Goal: Transaction & Acquisition: Subscribe to service/newsletter

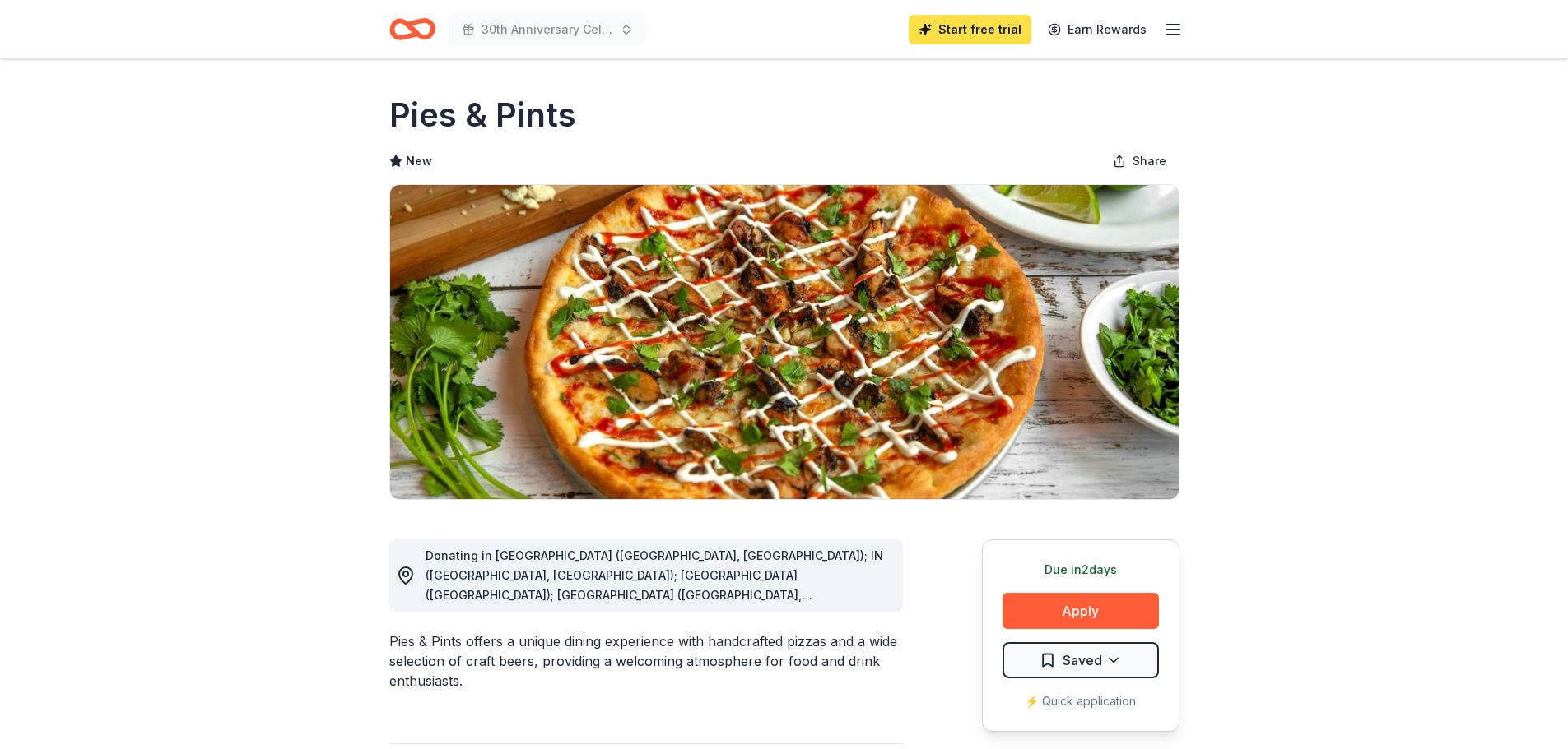
click at [1002, 34] on link "Start free trial" at bounding box center [970, 29] width 123 height 29
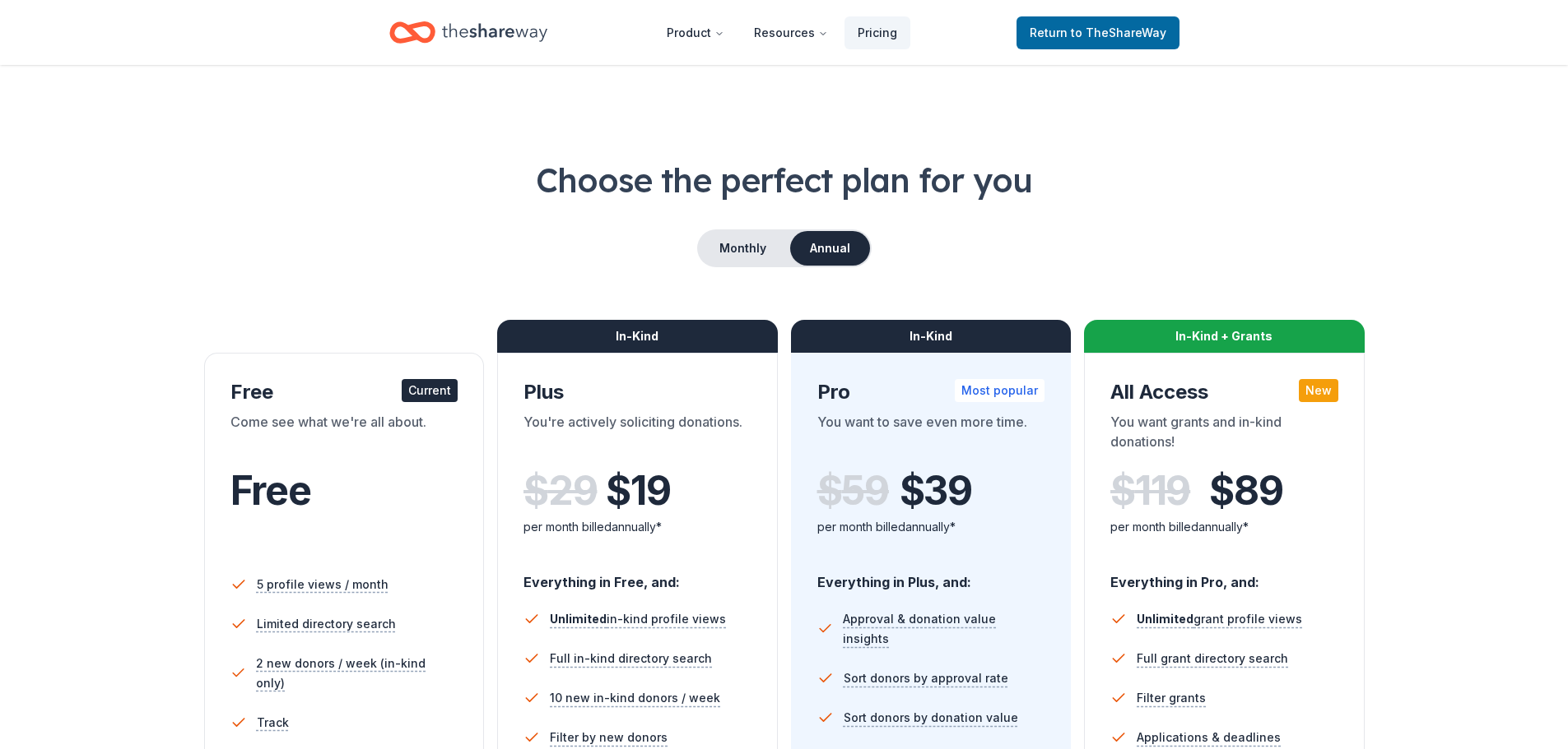
click at [488, 21] on icon "Home" at bounding box center [495, 33] width 106 height 34
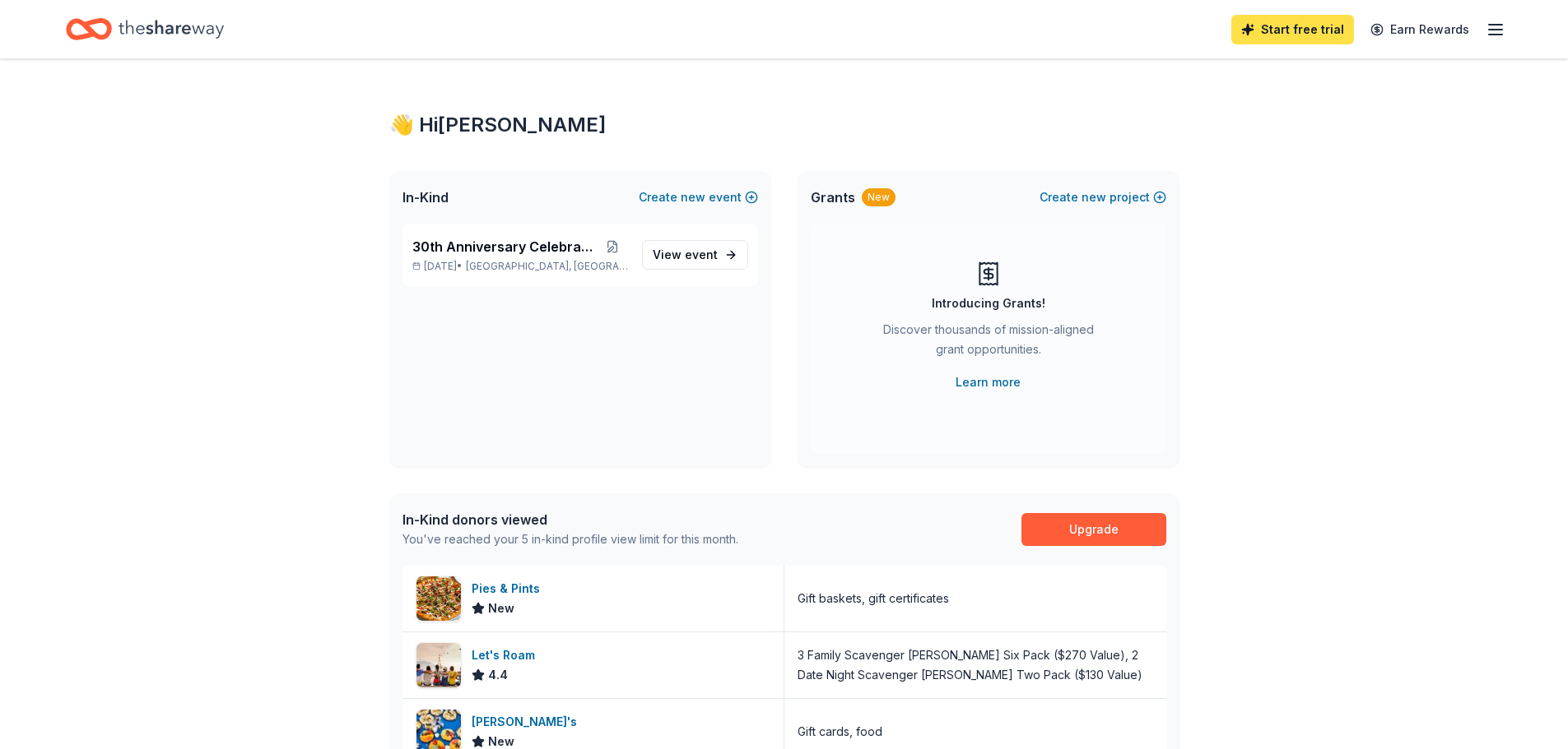
click at [1268, 29] on link "Start free trial" at bounding box center [1293, 29] width 123 height 29
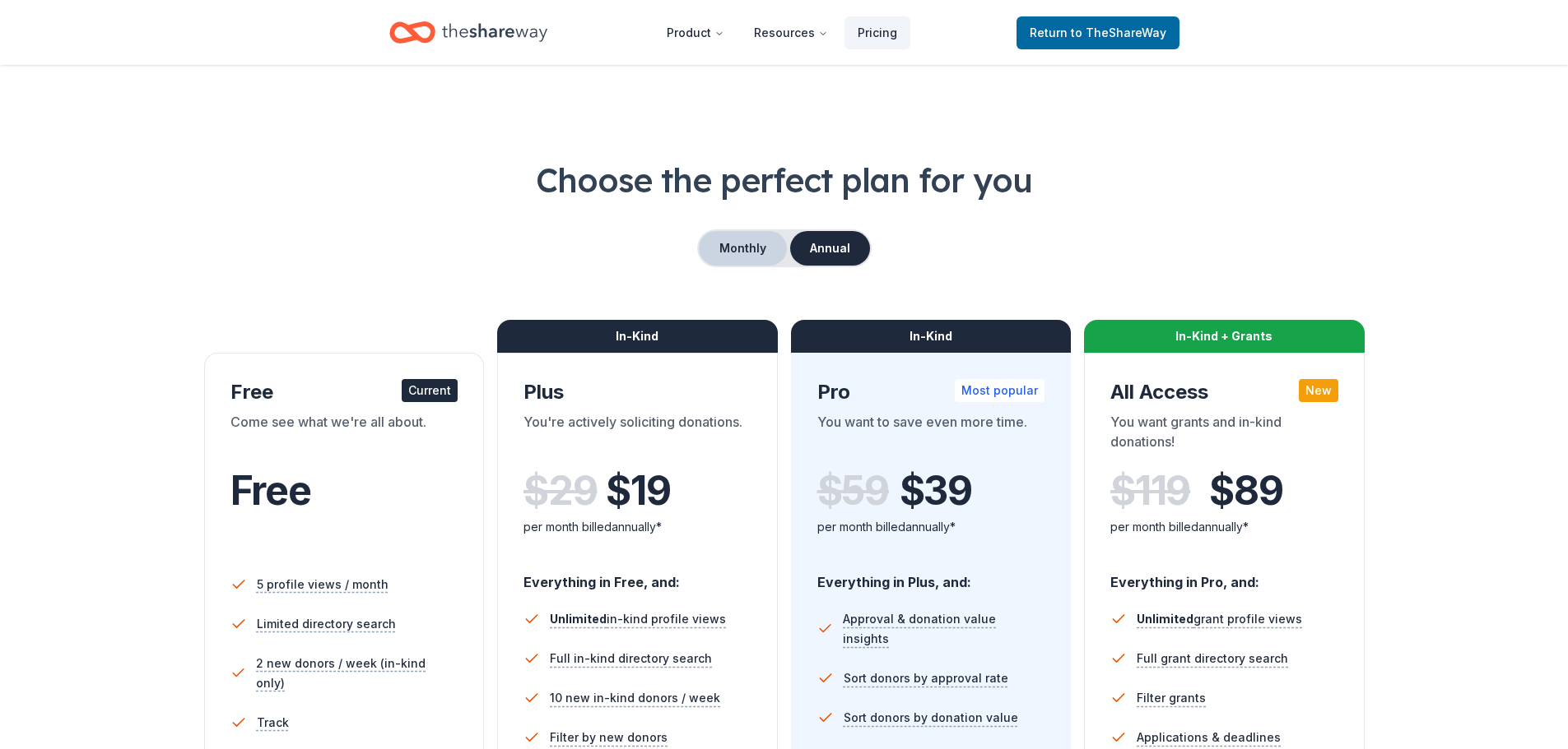
click at [716, 249] on button "Monthly" at bounding box center [742, 248] width 88 height 35
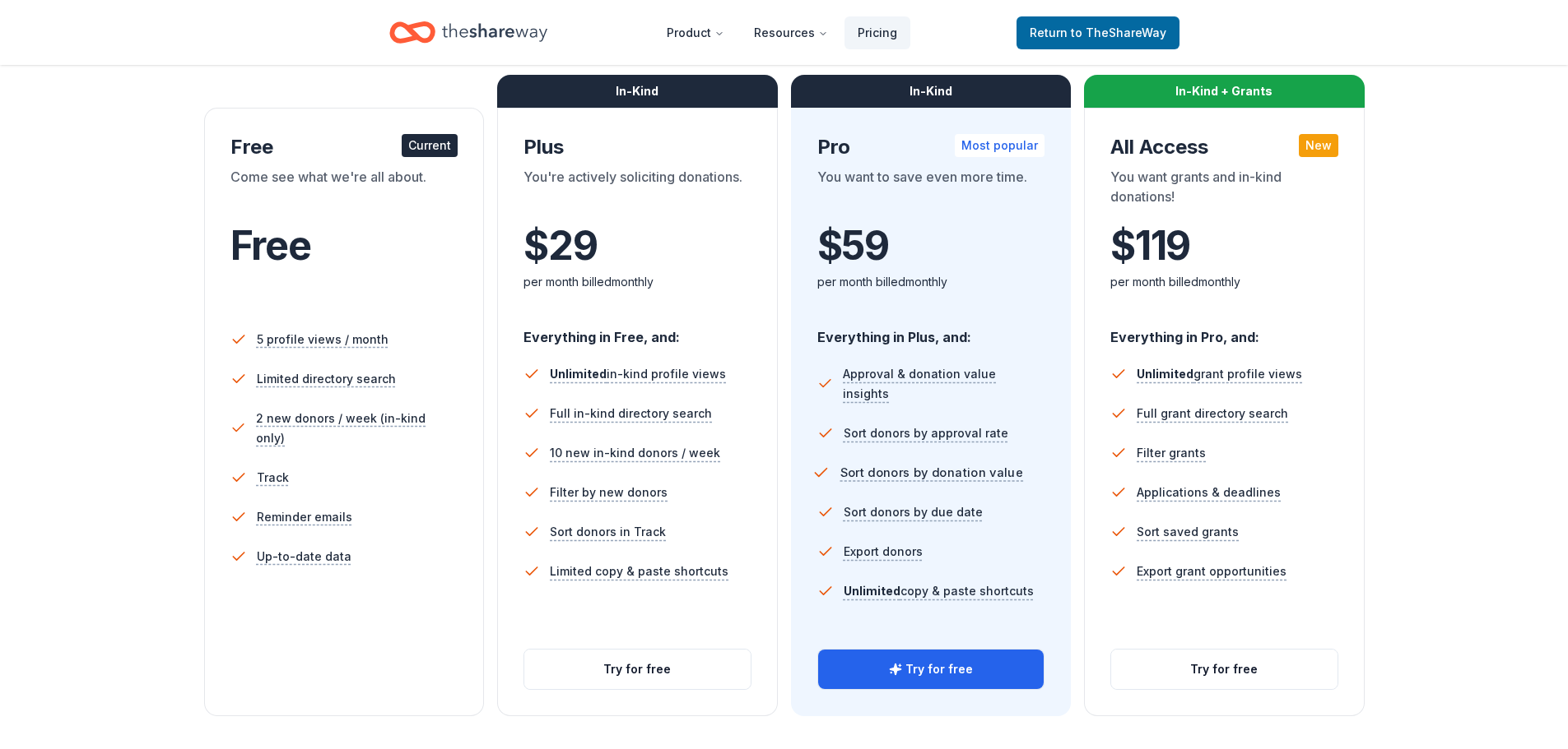
scroll to position [247, 0]
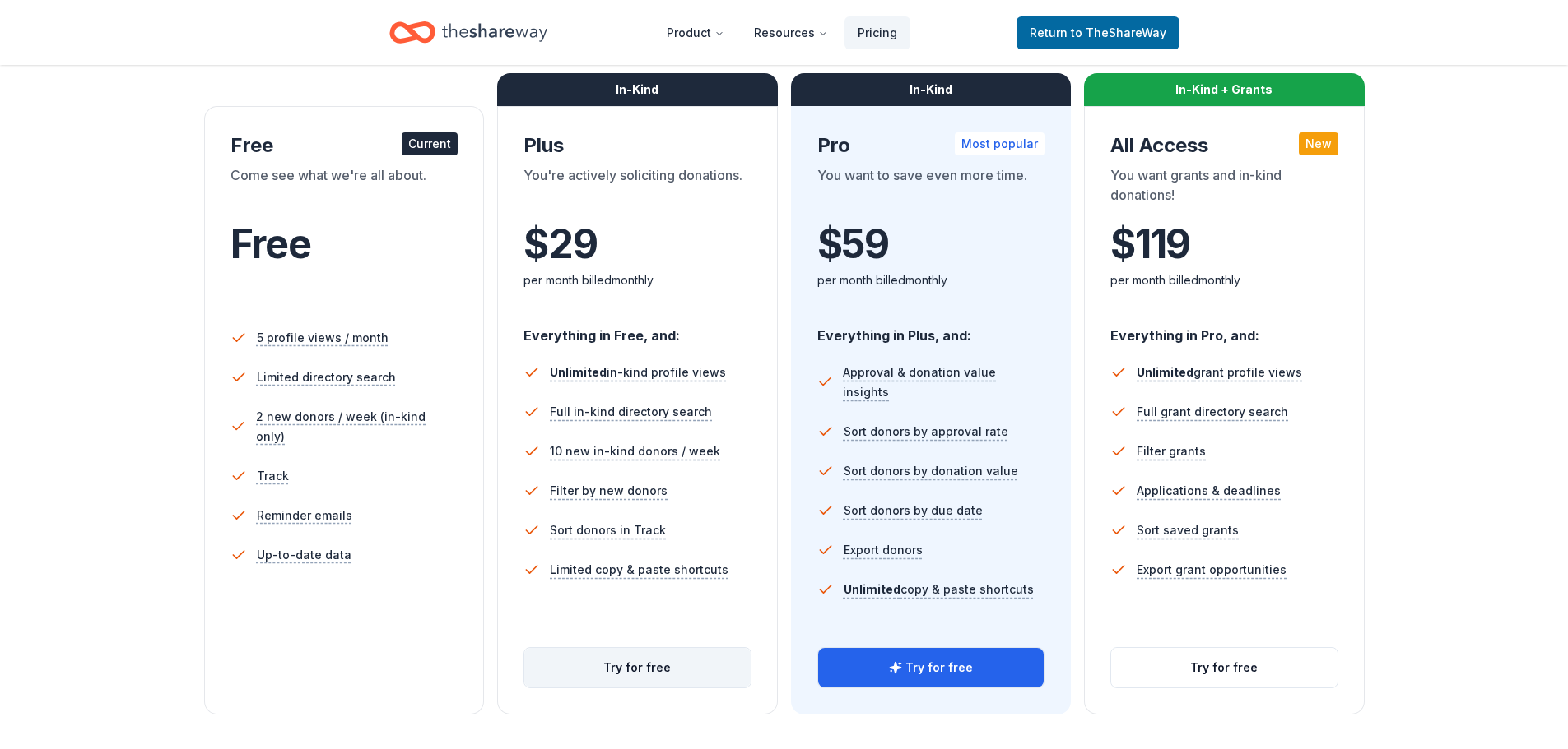
click at [636, 673] on button "Try for free" at bounding box center [637, 667] width 226 height 39
